Goal: Task Accomplishment & Management: Manage account settings

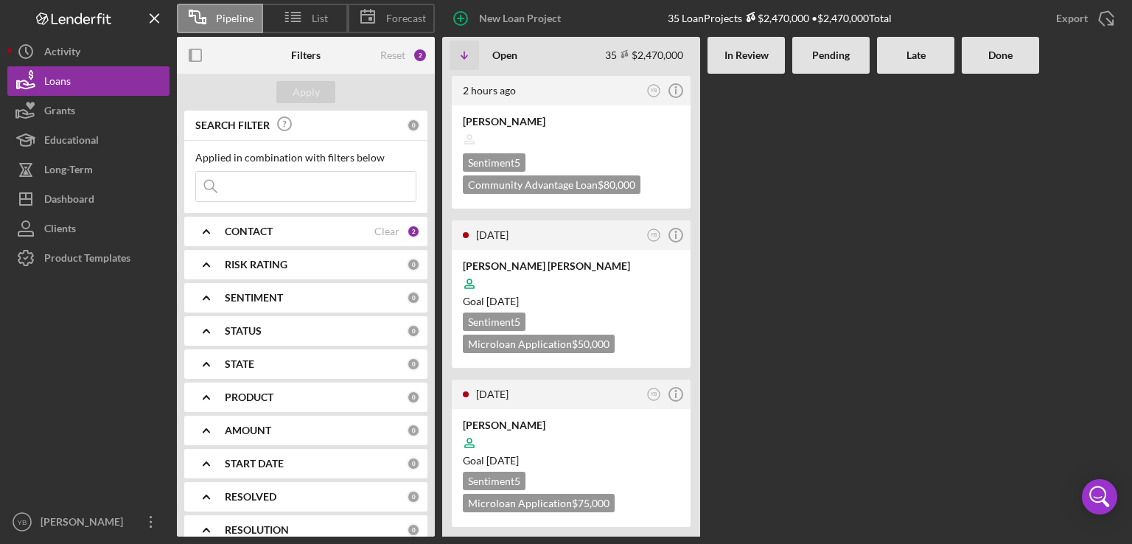
click at [827, 211] on div at bounding box center [830, 305] width 77 height 463
click at [620, 304] on div "Goal [DATE]" at bounding box center [571, 301] width 217 height 15
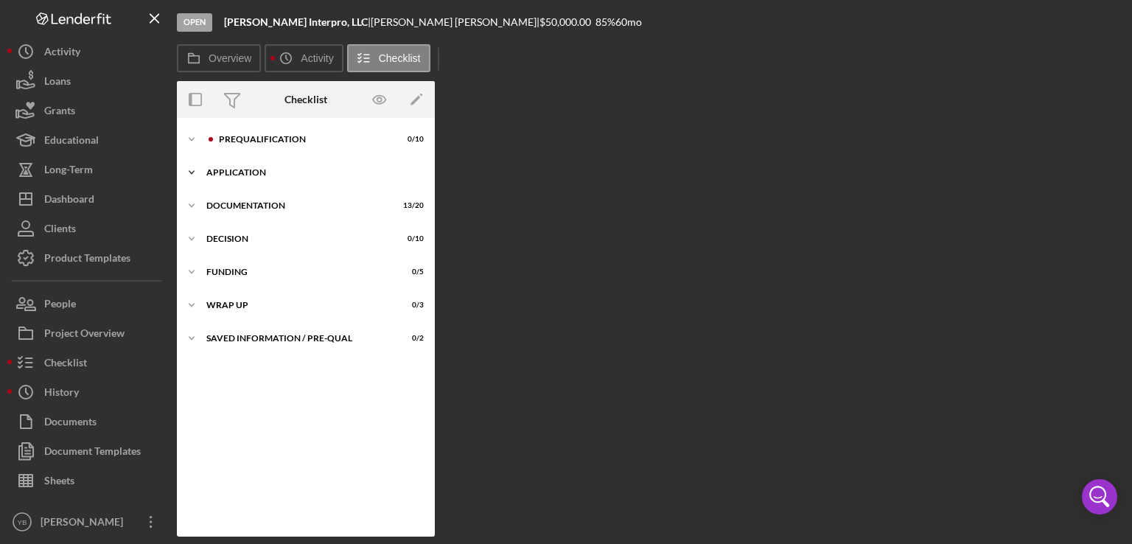
click at [267, 166] on div "Icon/Expander Application 3 / 6" at bounding box center [306, 172] width 258 height 29
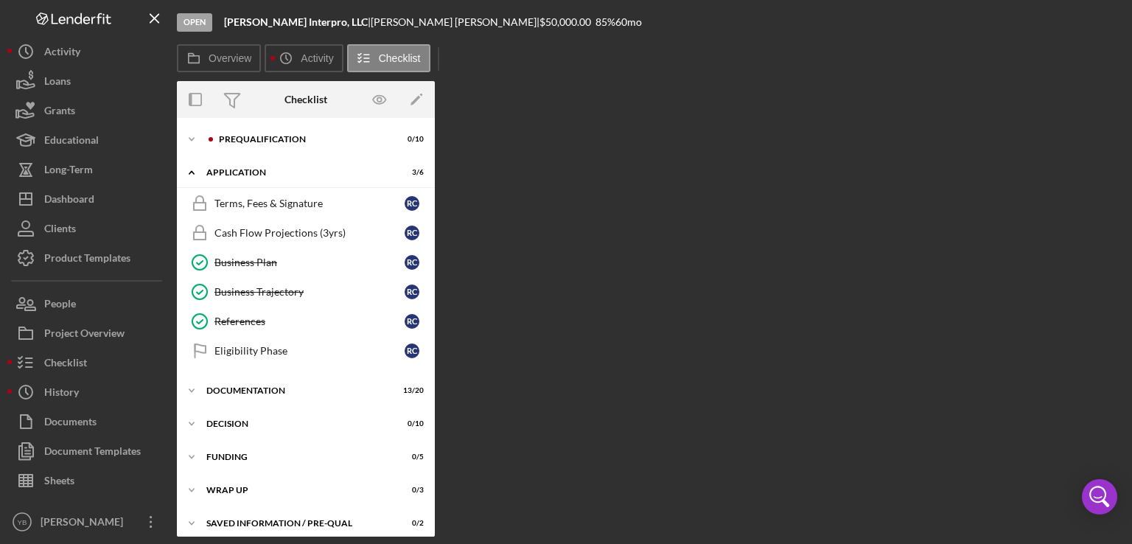
drag, startPoint x: 436, startPoint y: 203, endPoint x: 433, endPoint y: 317, distance: 114.2
click at [433, 317] on div "Overview Internal Workflow Stage Open Icon/Dropdown Arrow Archive (can unarchiv…" at bounding box center [651, 308] width 948 height 455
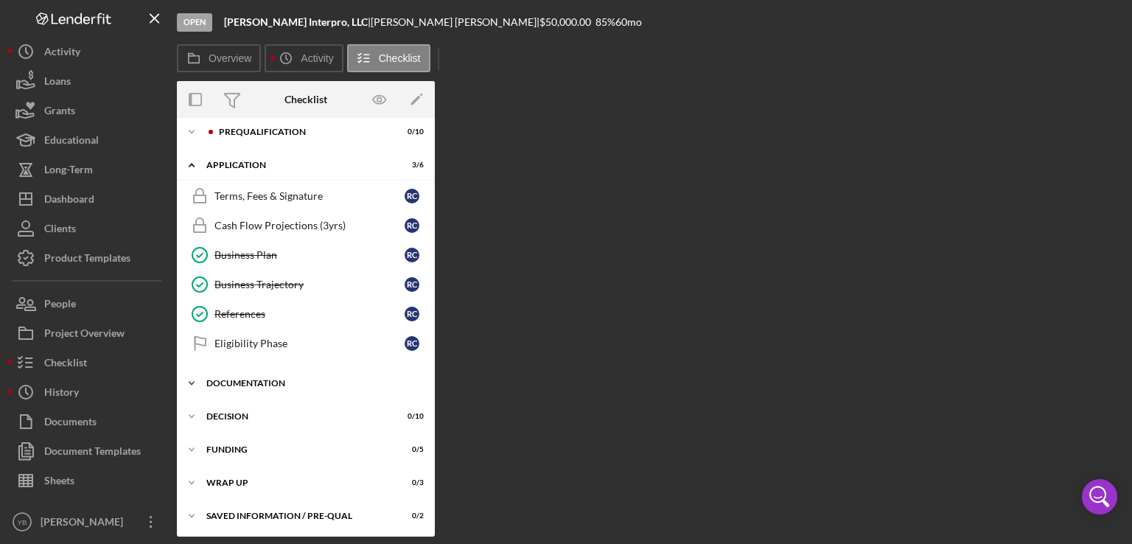
click at [251, 374] on div "Icon/Expander Documentation 13 / 20" at bounding box center [306, 382] width 258 height 29
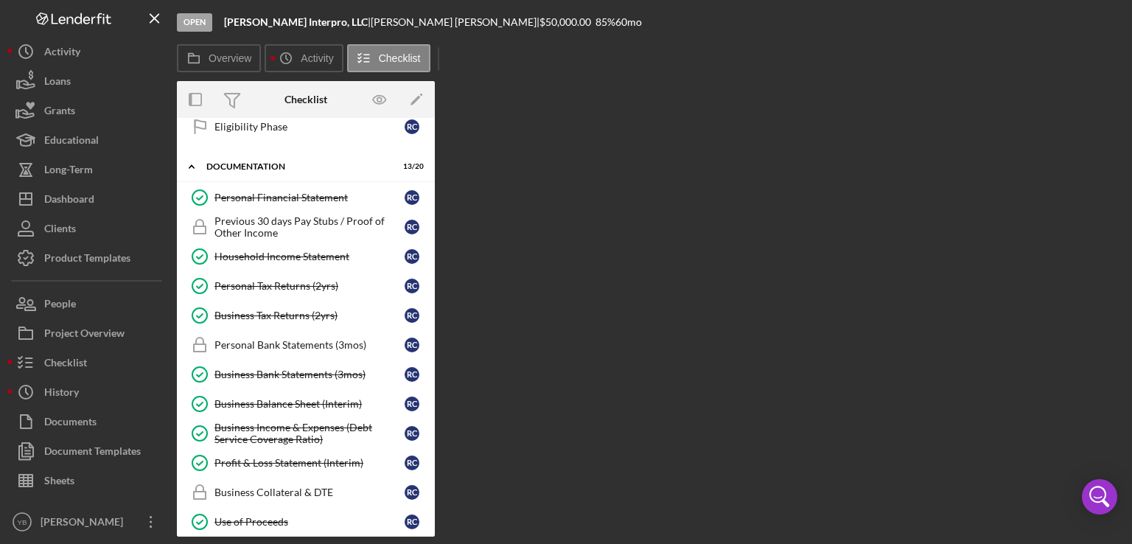
scroll to position [225, 0]
click at [292, 433] on div "Business Income & Expenses (Debt Service Coverage Ratio)" at bounding box center [309, 433] width 190 height 24
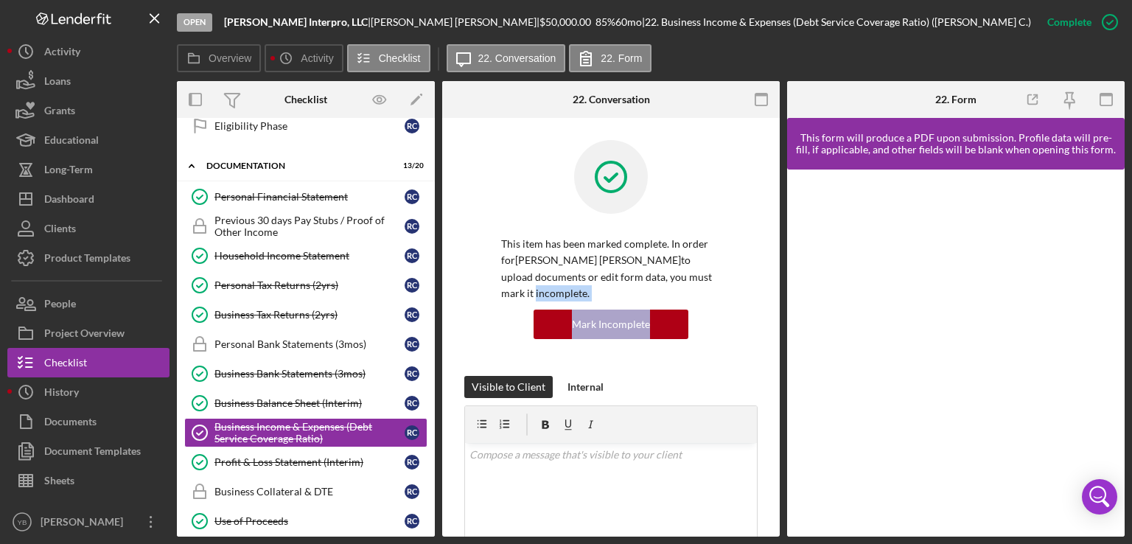
drag, startPoint x: 780, startPoint y: 269, endPoint x: 775, endPoint y: 310, distance: 41.5
click at [775, 310] on div "Overview Internal Workflow Stage Open Icon/Dropdown Arrow Archive (can unarchiv…" at bounding box center [651, 308] width 948 height 455
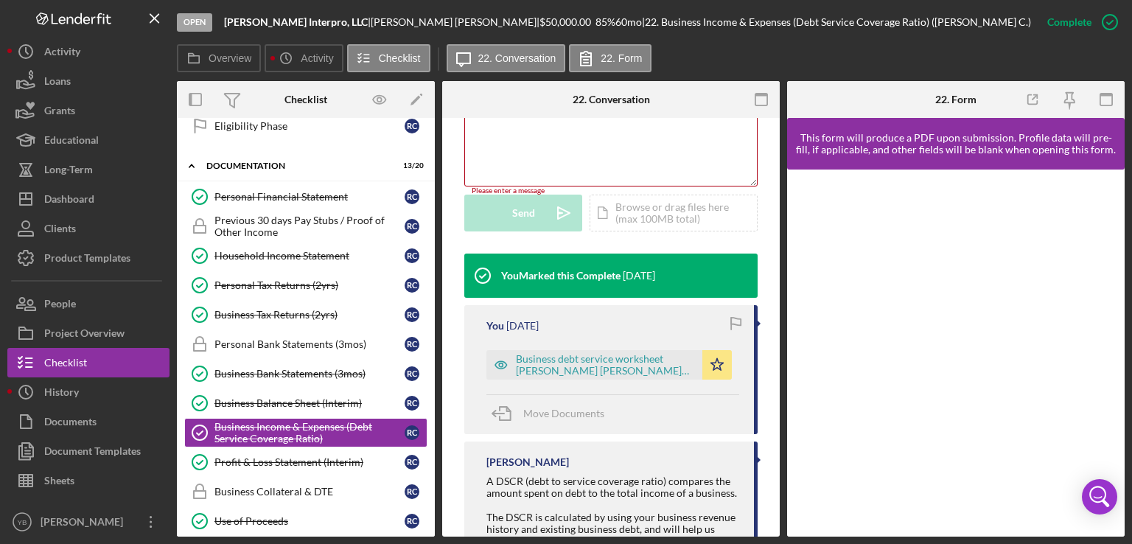
scroll to position [421, 0]
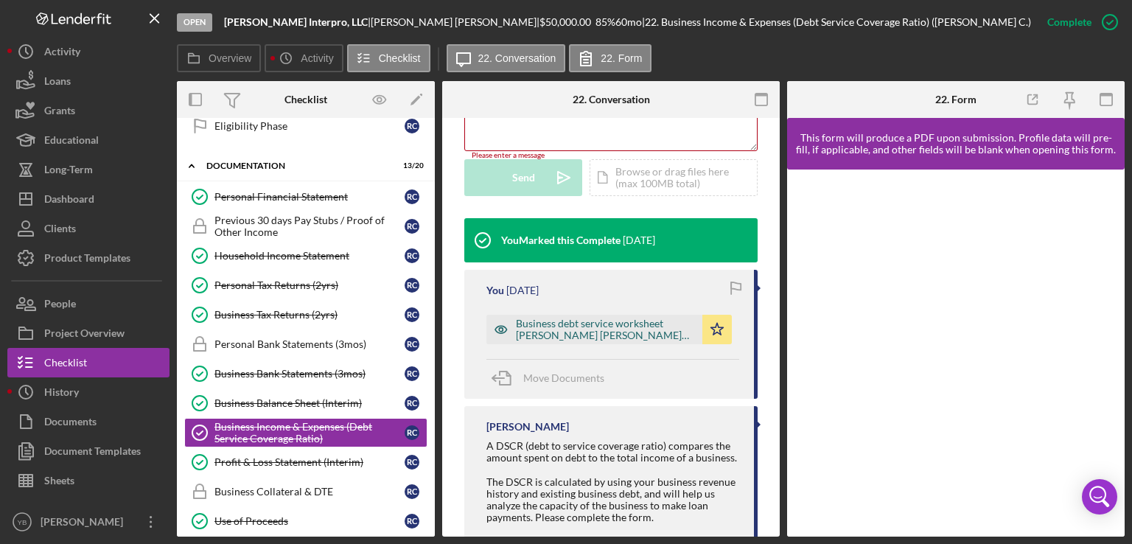
click at [604, 326] on div "Business debt service worksheet [PERSON_NAME] [PERSON_NAME] 1.xlsx" at bounding box center [605, 330] width 179 height 24
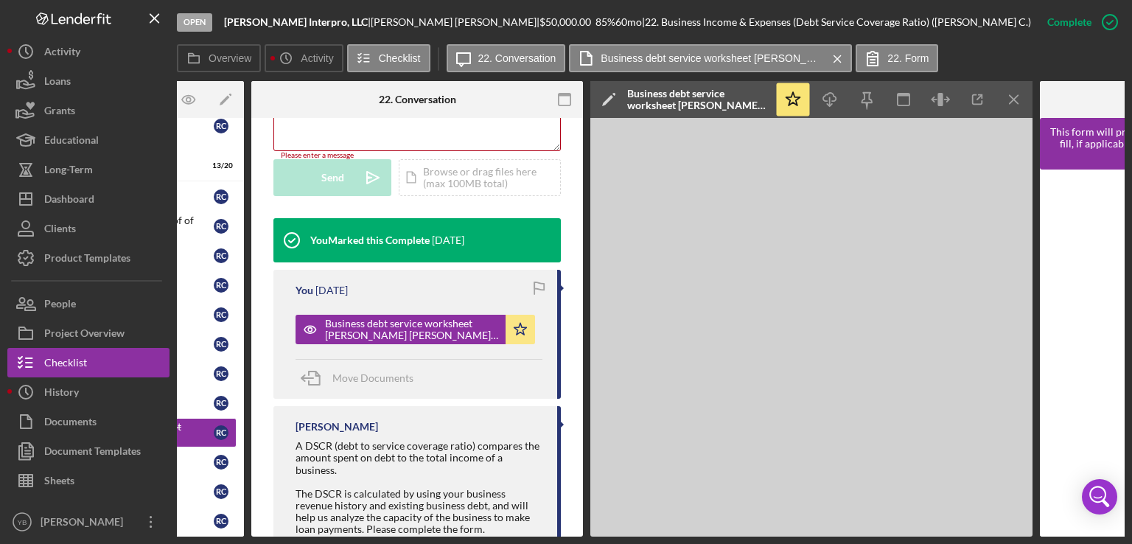
scroll to position [0, 189]
